Goal: Check status: Check status

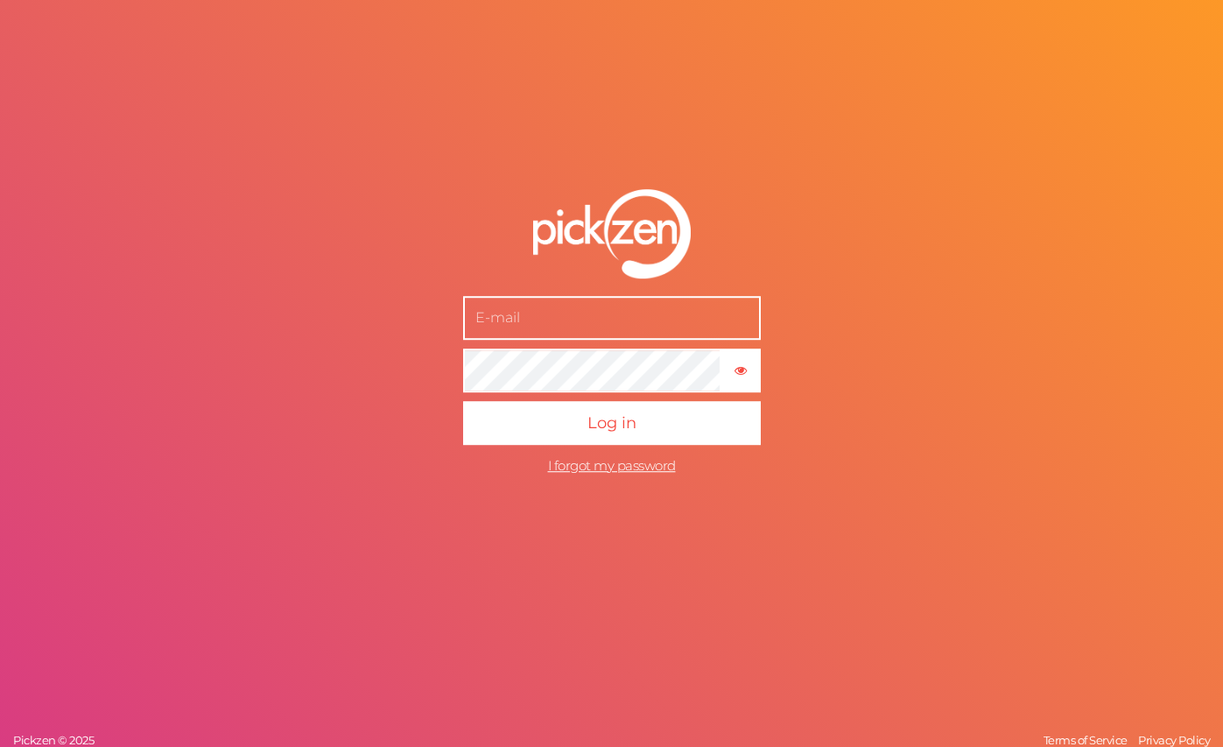
type input "[EMAIL_ADDRESS][DOMAIN_NAME]"
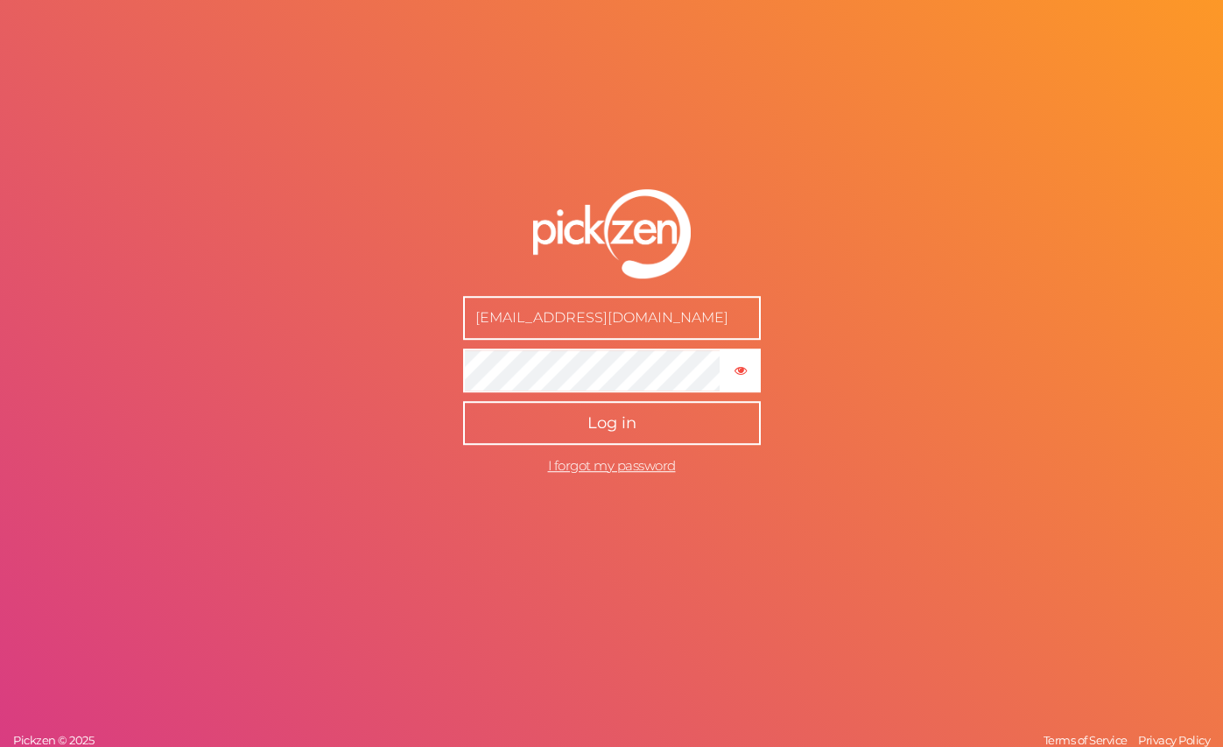
click at [575, 425] on button "Log in" at bounding box center [612, 423] width 298 height 44
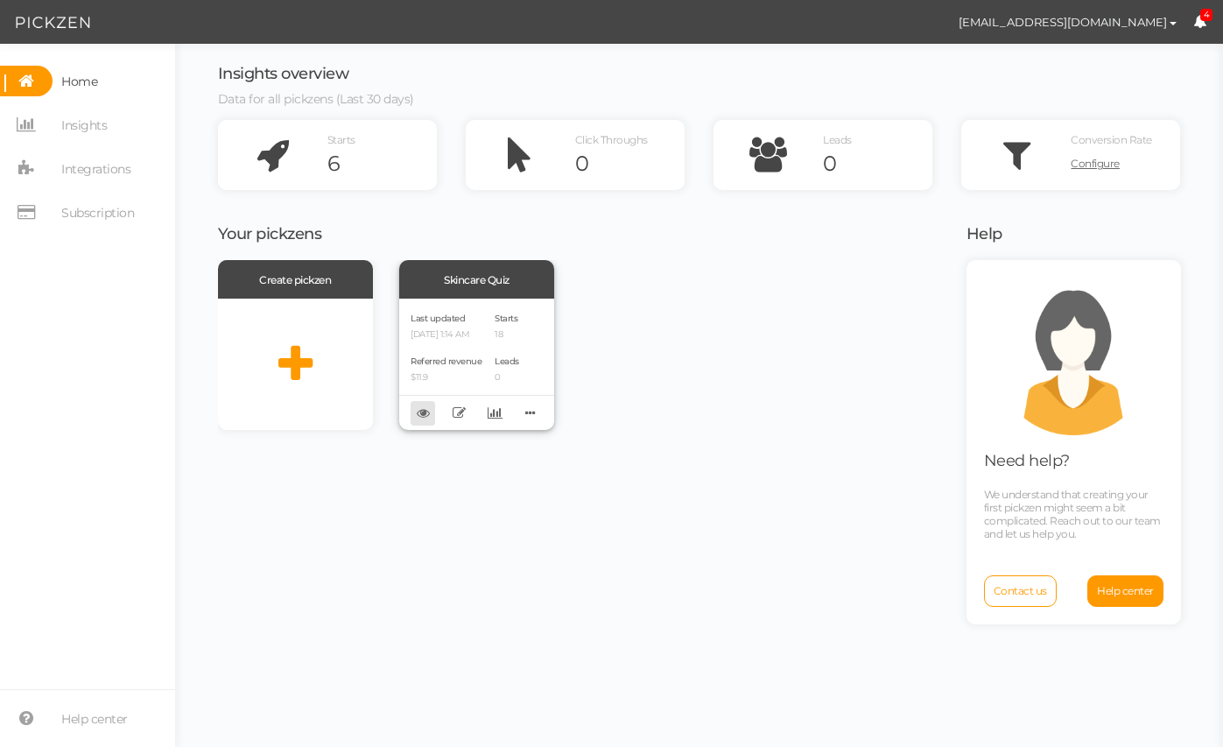
click at [423, 415] on icon at bounding box center [423, 412] width 13 height 13
click at [497, 414] on icon at bounding box center [495, 412] width 15 height 13
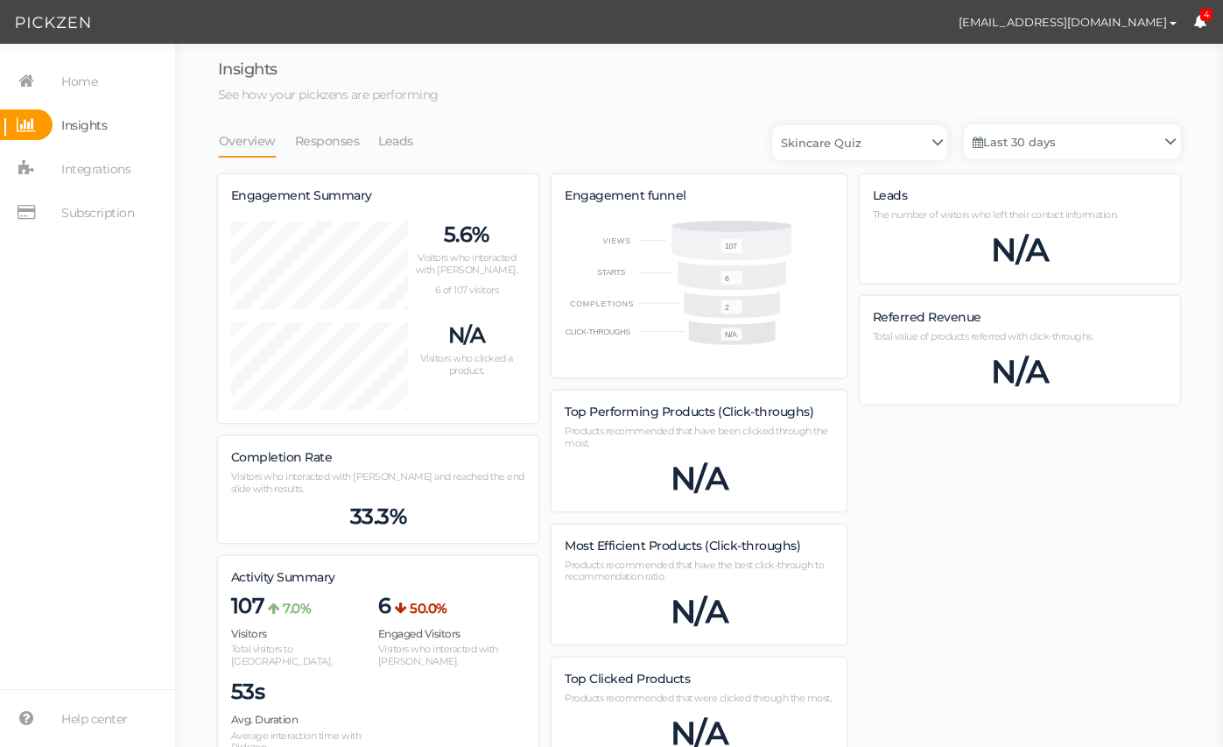
scroll to position [1041, 963]
click at [1051, 137] on link "Last 30 days" at bounding box center [1072, 141] width 217 height 35
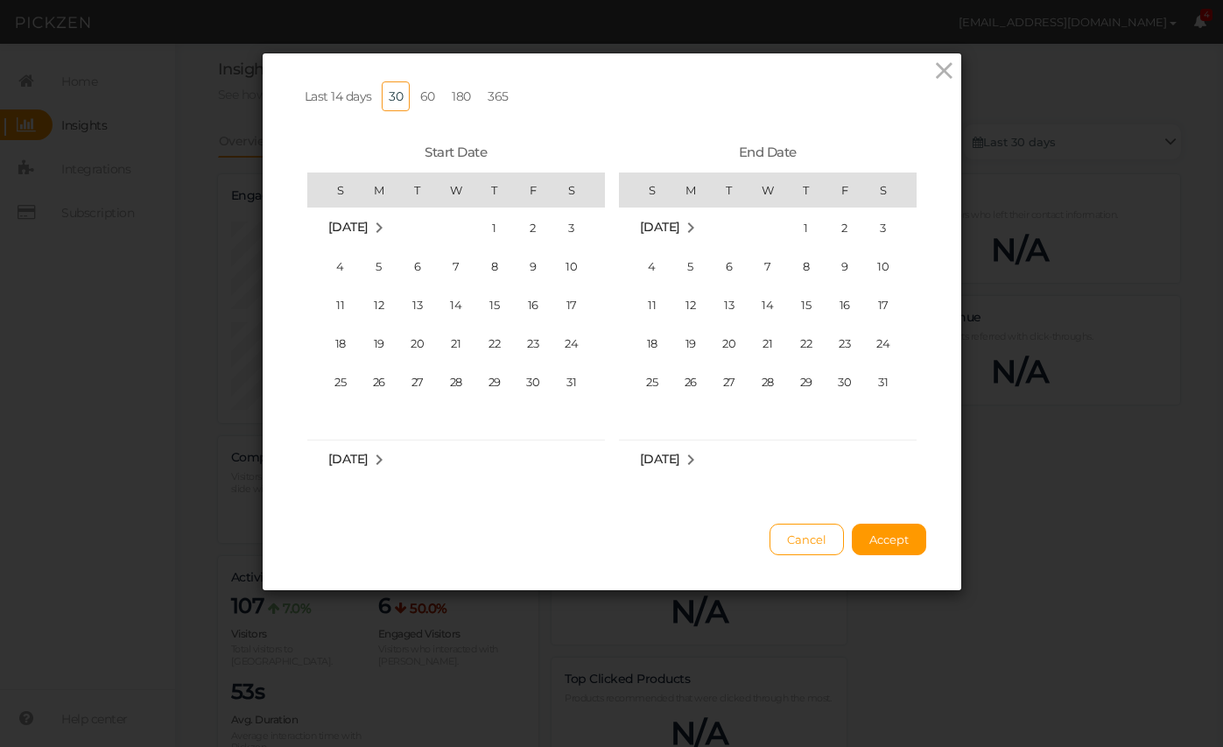
click at [306, 100] on span "Last 14 days" at bounding box center [338, 96] width 67 height 16
click at [348, 345] on span "14" at bounding box center [340, 343] width 35 height 35
click at [886, 547] on button "Accept" at bounding box center [889, 539] width 74 height 32
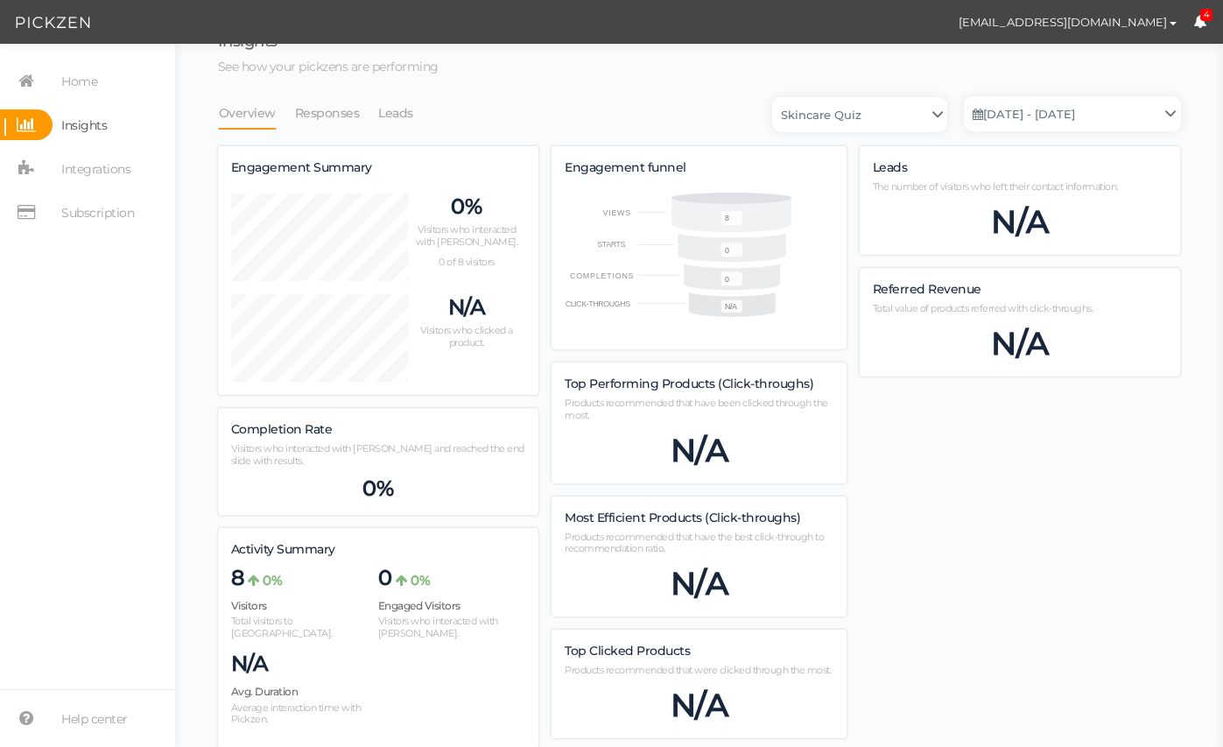
scroll to position [0, 0]
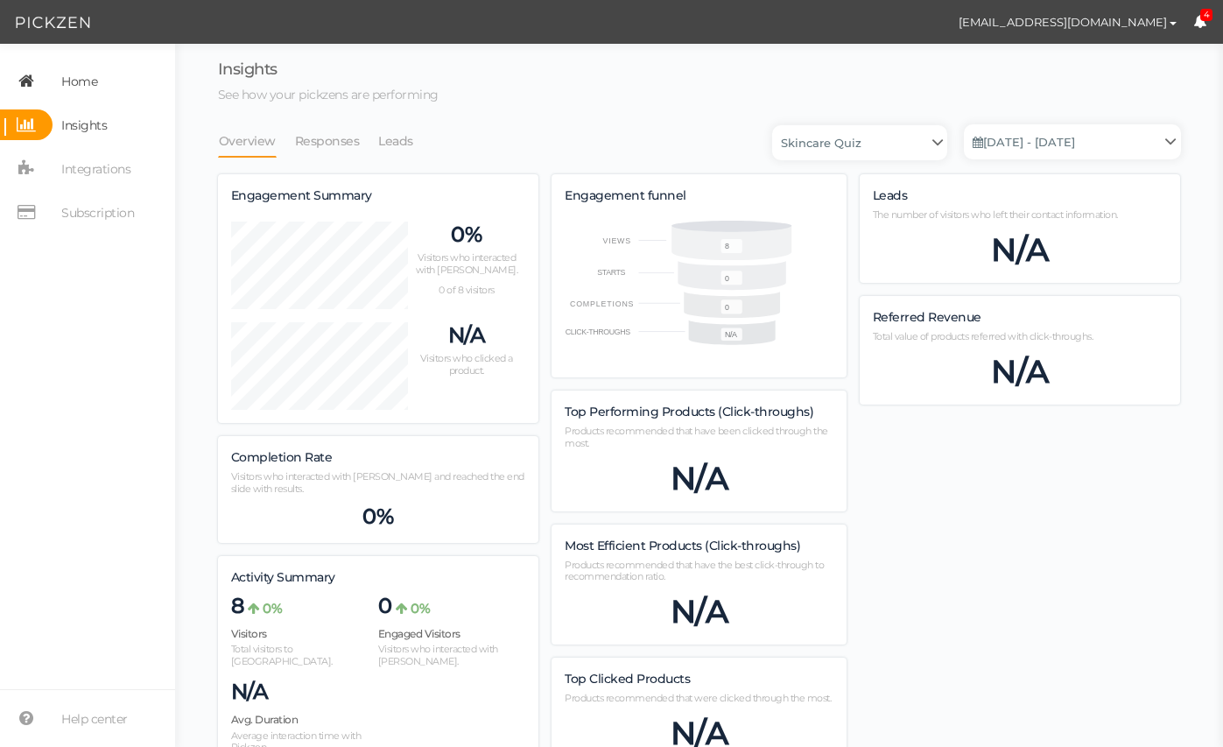
click at [66, 81] on span "Home" at bounding box center [79, 81] width 36 height 28
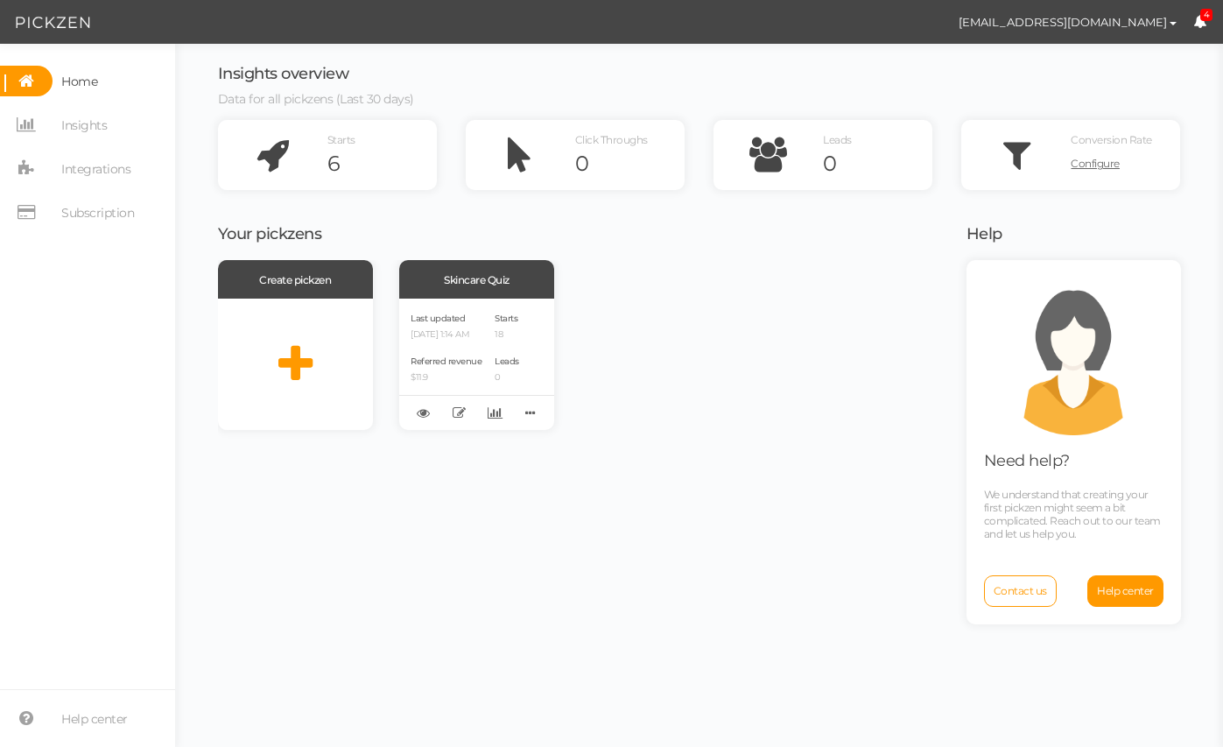
click at [1204, 19] on span "4" at bounding box center [1206, 15] width 13 height 13
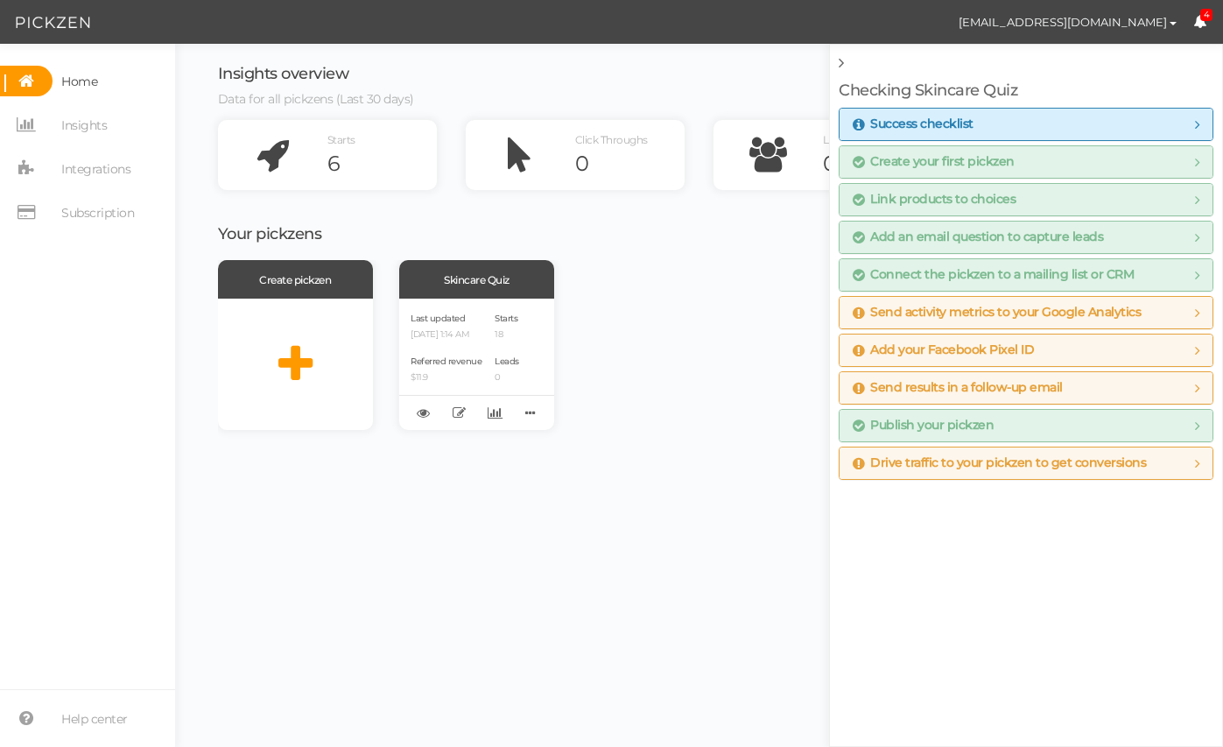
click at [1204, 19] on span "4" at bounding box center [1206, 15] width 13 height 13
